Goal: Task Accomplishment & Management: Use online tool/utility

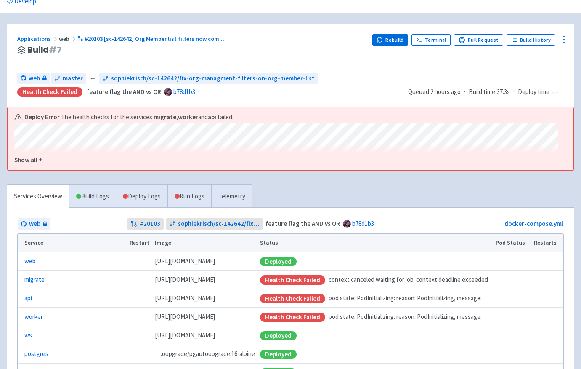
scroll to position [40, 0]
click at [71, 62] on link "A newer build is available →" at bounding box center [191, 61] width 349 height 10
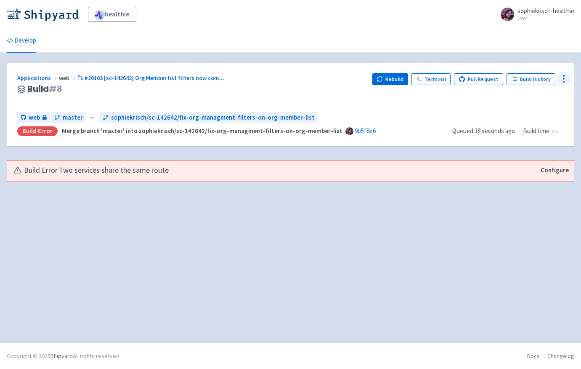
click at [562, 80] on icon at bounding box center [564, 79] width 10 height 10
click at [437, 113] on div "web master ← sophiekrisch/sc-142642/fix-org-managment-filters-on-org-member-list" at bounding box center [231, 117] width 429 height 11
click at [529, 78] on link "Build History" at bounding box center [531, 79] width 49 height 12
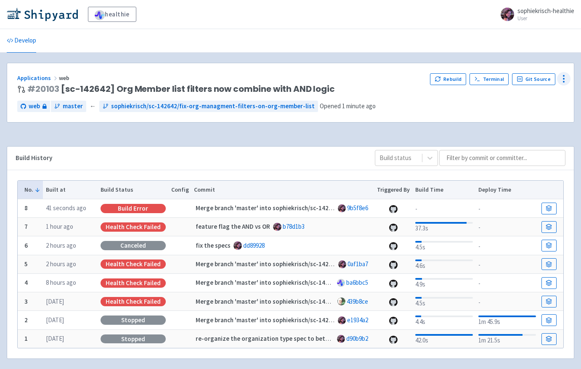
click at [563, 81] on icon at bounding box center [564, 79] width 10 height 10
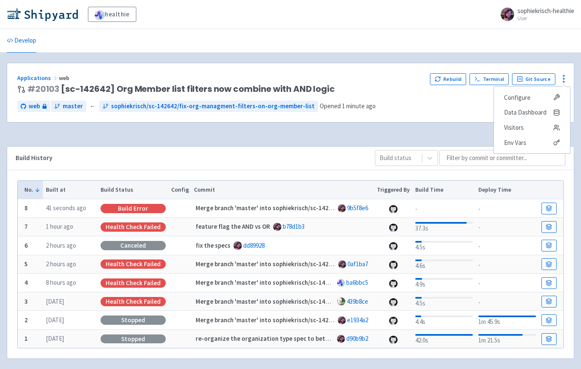
click at [431, 121] on div "Applications web # 20103 [sc-142642] Org Member list filters now combine with A…" at bounding box center [290, 92] width 567 height 59
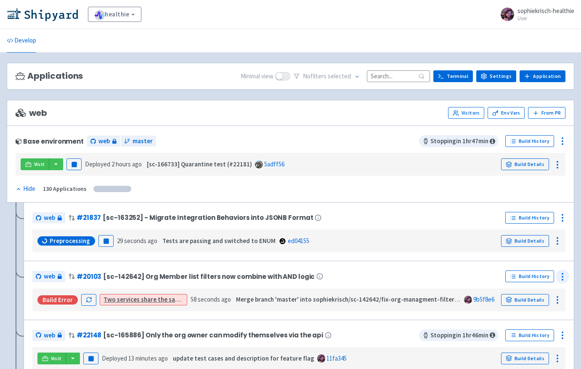
click at [562, 275] on icon at bounding box center [563, 277] width 10 height 10
click at [555, 263] on span "Delete" at bounding box center [531, 259] width 56 height 12
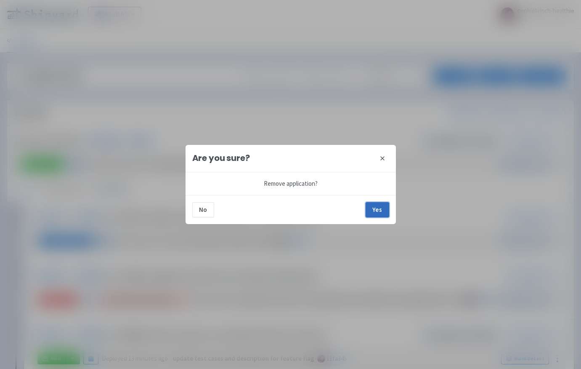
click at [386, 209] on button "Yes" at bounding box center [378, 209] width 24 height 15
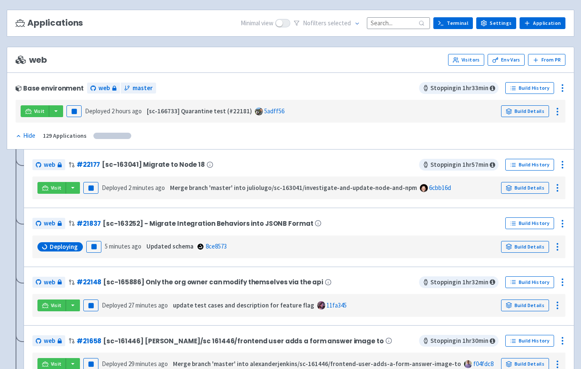
scroll to position [52, 0]
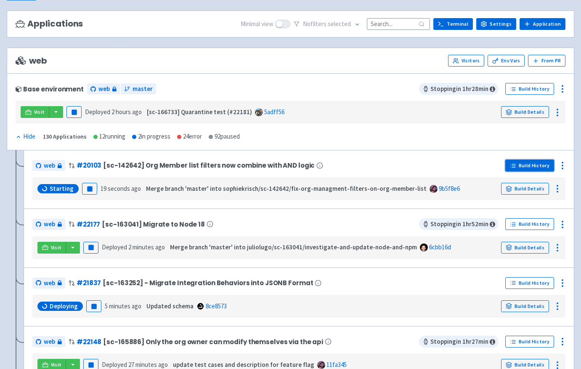
click at [523, 169] on link "Build History" at bounding box center [530, 166] width 49 height 12
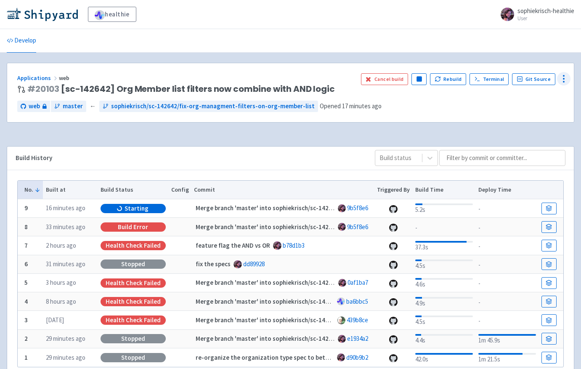
click at [564, 76] on circle at bounding box center [564, 75] width 1 height 1
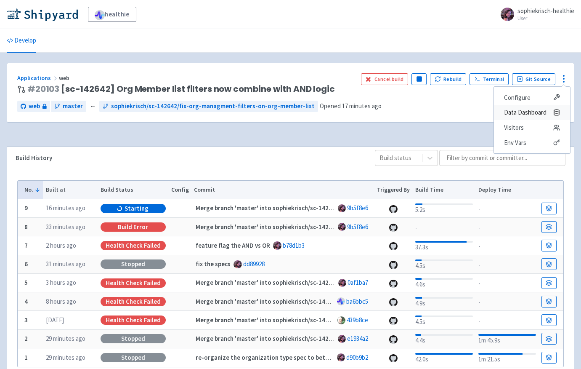
click at [540, 108] on span "Data Dashboard" at bounding box center [525, 112] width 43 height 12
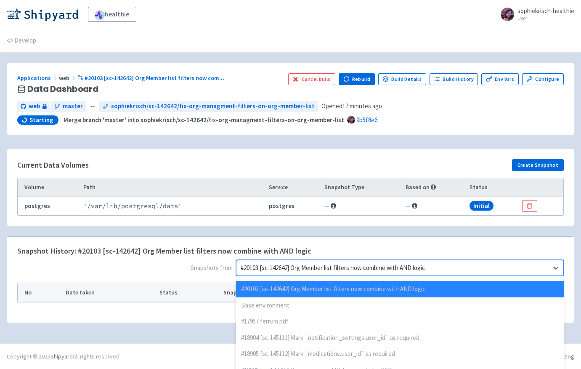
click at [455, 262] on div at bounding box center [392, 267] width 303 height 11
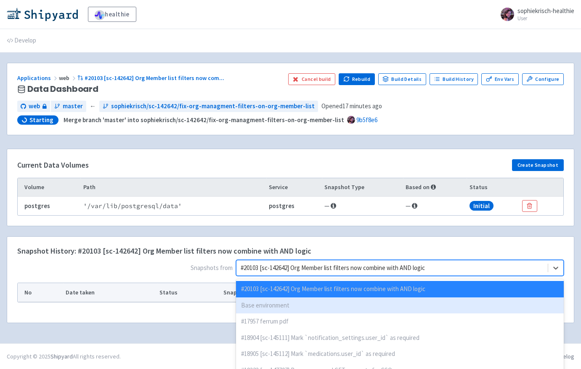
click at [439, 300] on div "Base environment" at bounding box center [400, 305] width 328 height 16
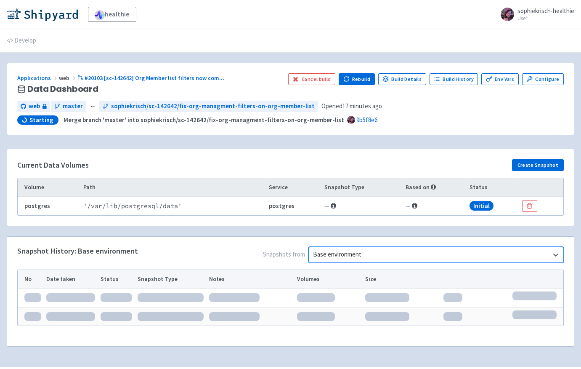
scroll to position [24, 0]
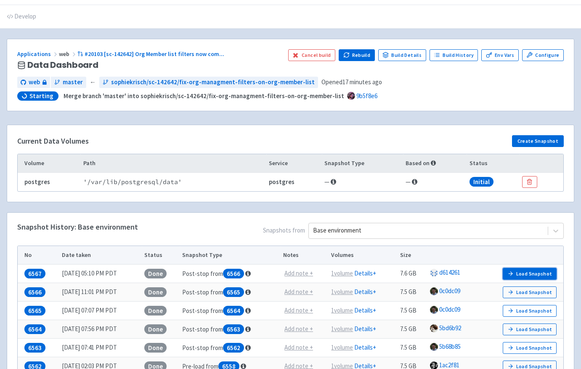
click at [517, 272] on button "Load Snapshot" at bounding box center [530, 274] width 54 height 12
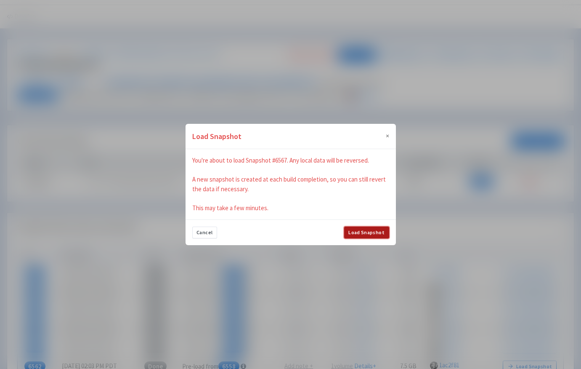
click at [365, 231] on button "Load Snapshot" at bounding box center [366, 232] width 45 height 12
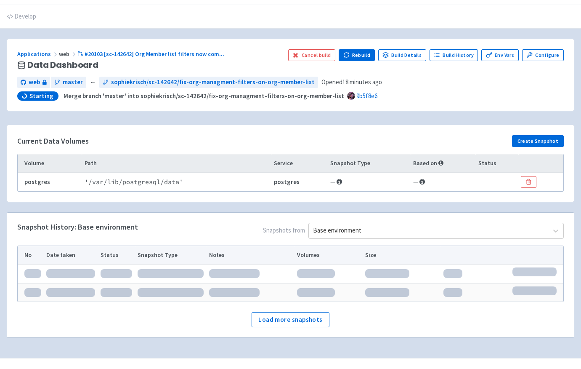
scroll to position [5, 0]
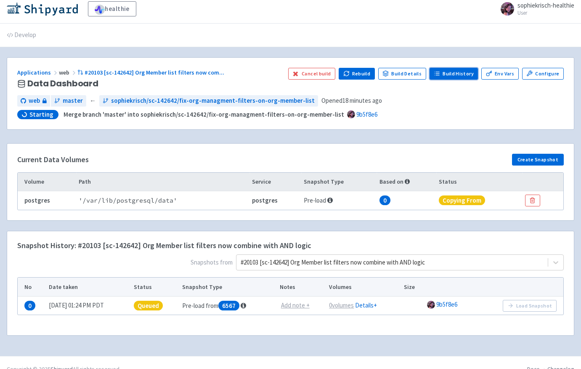
click at [453, 72] on link "Build History" at bounding box center [454, 74] width 49 height 12
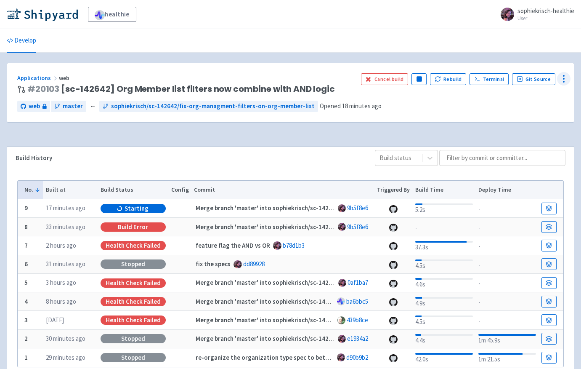
click at [563, 79] on icon at bounding box center [564, 79] width 10 height 10
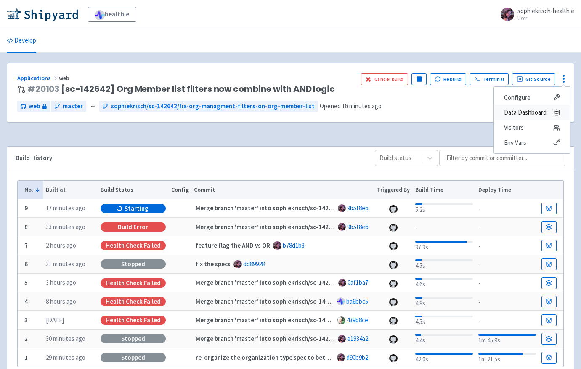
click at [535, 111] on span "Data Dashboard" at bounding box center [525, 112] width 43 height 12
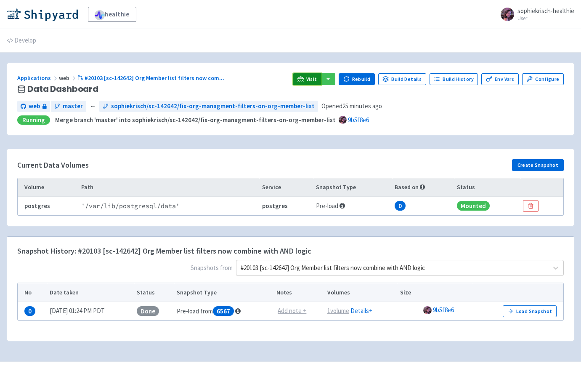
click at [315, 76] on span "Visit" at bounding box center [311, 79] width 11 height 7
